Goal: Task Accomplishment & Management: Use online tool/utility

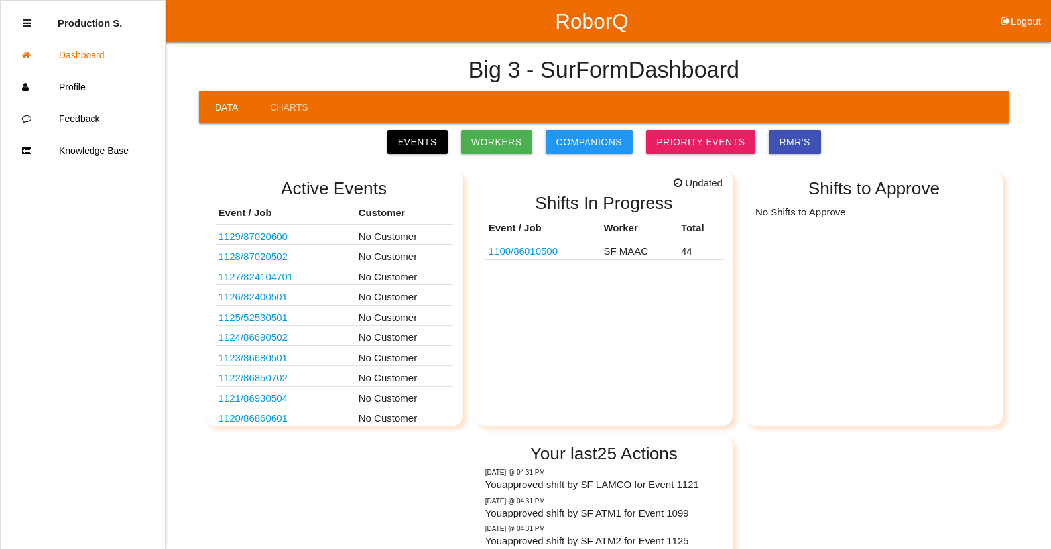
click at [802, 489] on div "Active Events Event / Job Customer 1129 / 87020600 No Customer 1128 / 87020502 …" at bounding box center [604, 425] width 810 height 530
click at [688, 361] on div "Updating in 9 Shifts In Progress Event / Job Worker Total 1100 / 86010500 SF MA…" at bounding box center [603, 297] width 257 height 255
click at [528, 253] on link "1100 / 86010500" at bounding box center [523, 250] width 69 height 11
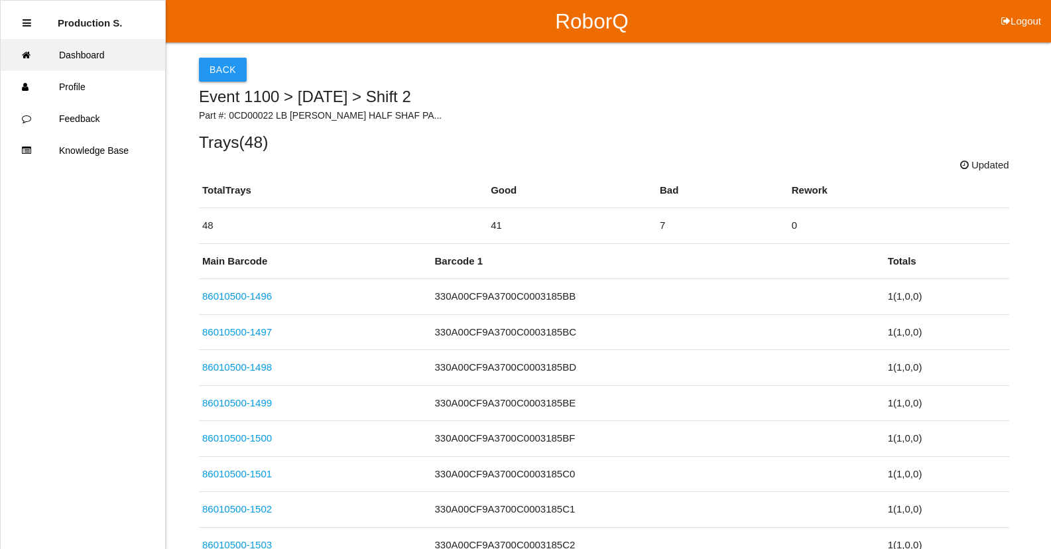
click at [71, 53] on link "Dashboard" at bounding box center [83, 55] width 164 height 32
